Goal: Transaction & Acquisition: Purchase product/service

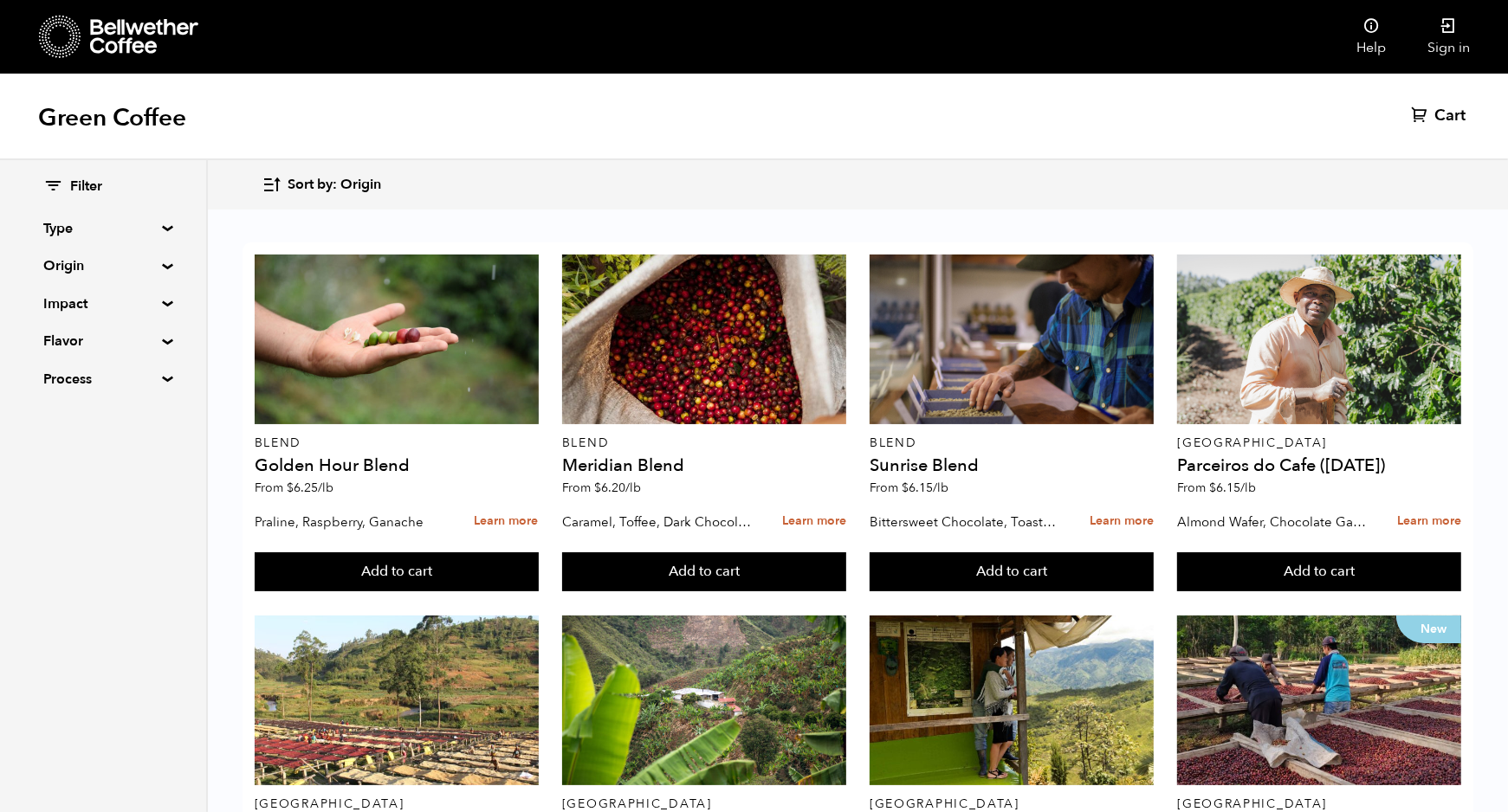
drag, startPoint x: 1437, startPoint y: 123, endPoint x: 1460, endPoint y: 114, distance: 24.7
click at [1460, 114] on span "Cart" at bounding box center [1450, 115] width 31 height 20
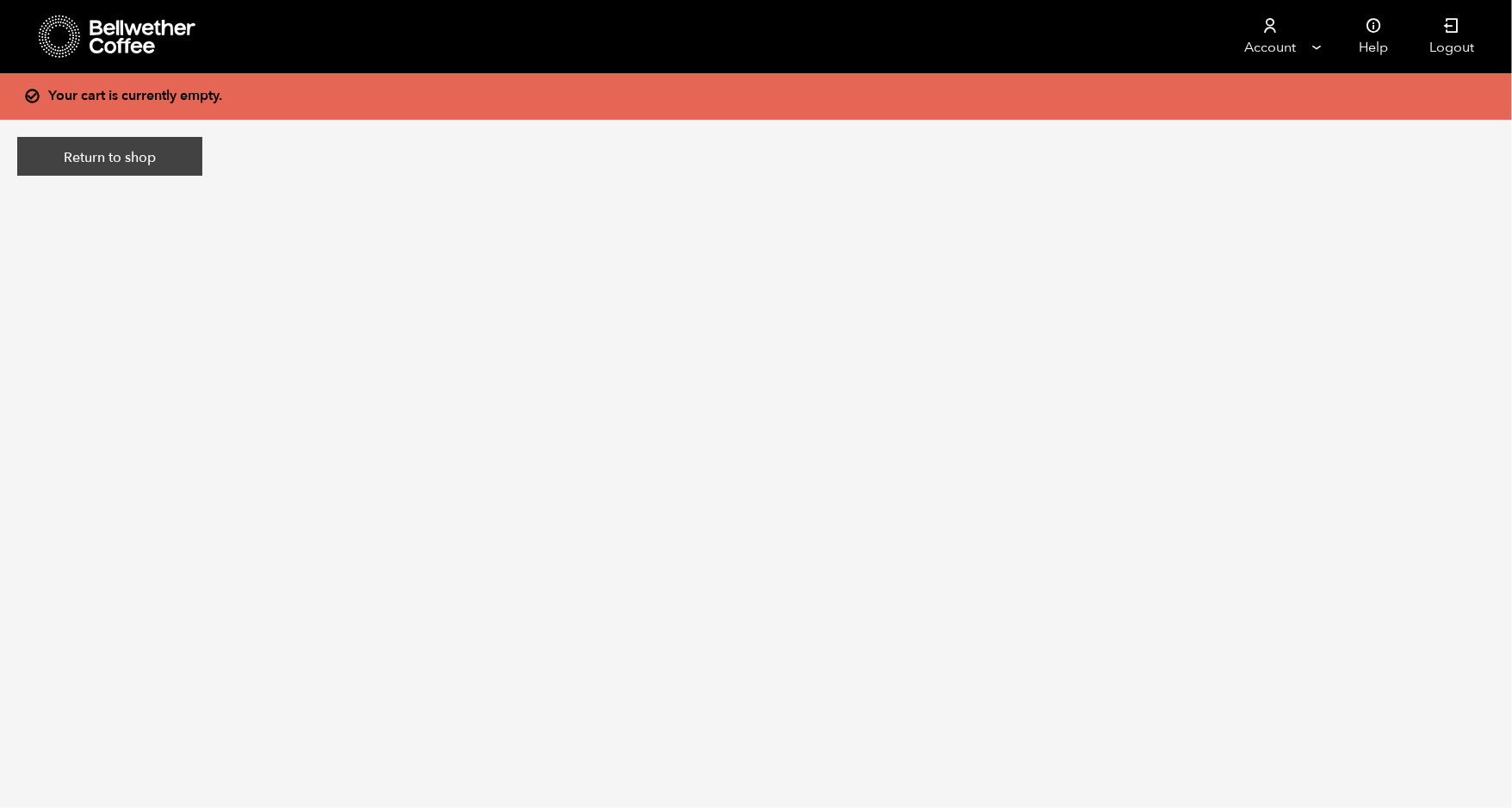
click at [131, 152] on link "Return to shop" at bounding box center [110, 156] width 185 height 40
